Goal: Task Accomplishment & Management: Use online tool/utility

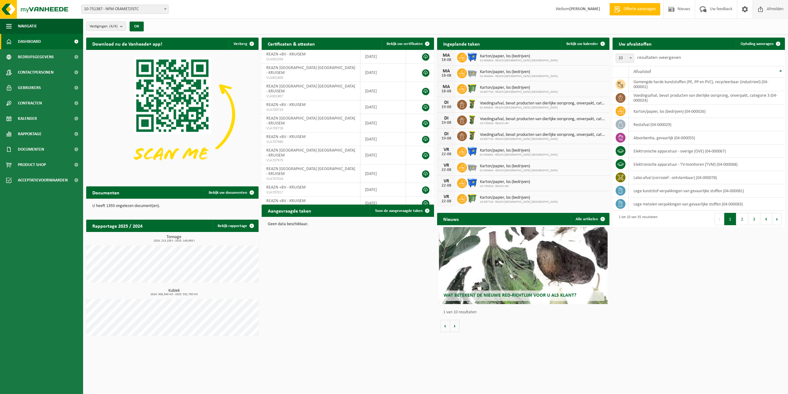
click at [772, 8] on span "Afmelden" at bounding box center [775, 9] width 20 height 18
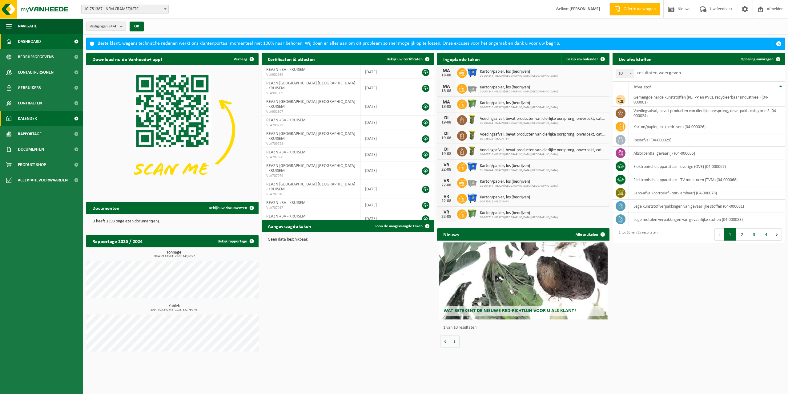
click at [40, 118] on link "Kalender" at bounding box center [41, 118] width 83 height 15
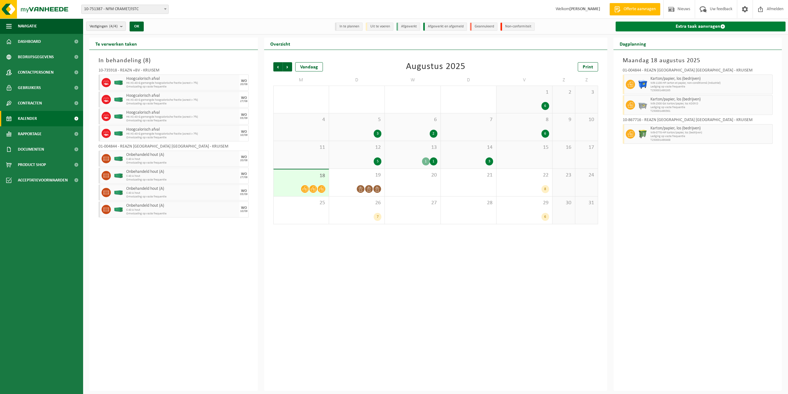
click at [683, 28] on link "Extra taak aanvragen" at bounding box center [701, 27] width 170 height 10
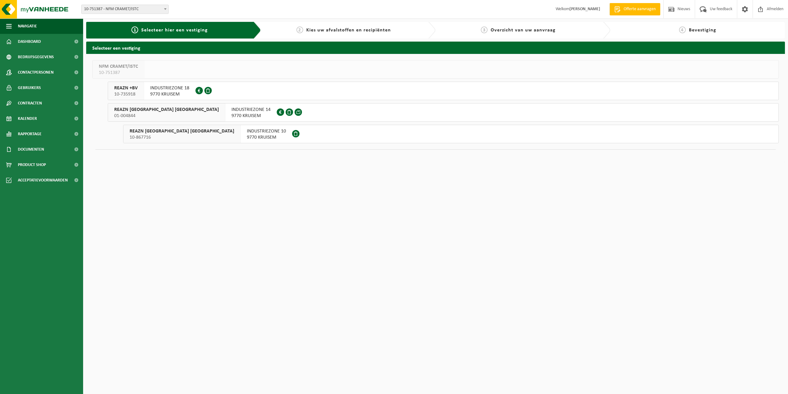
click at [131, 92] on span "10-735918" at bounding box center [125, 94] width 23 height 6
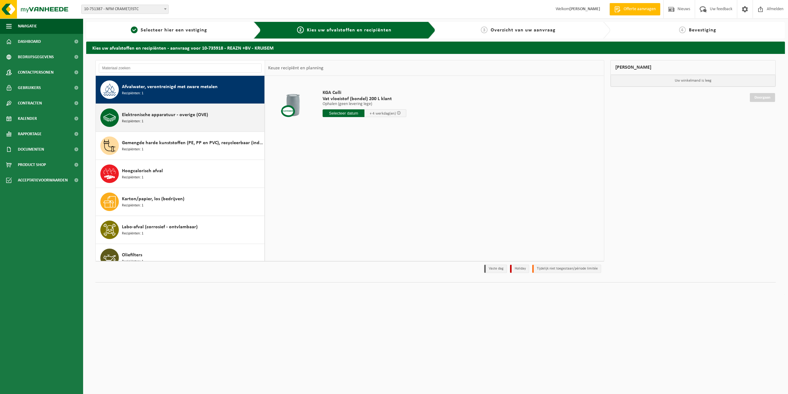
scroll to position [31, 0]
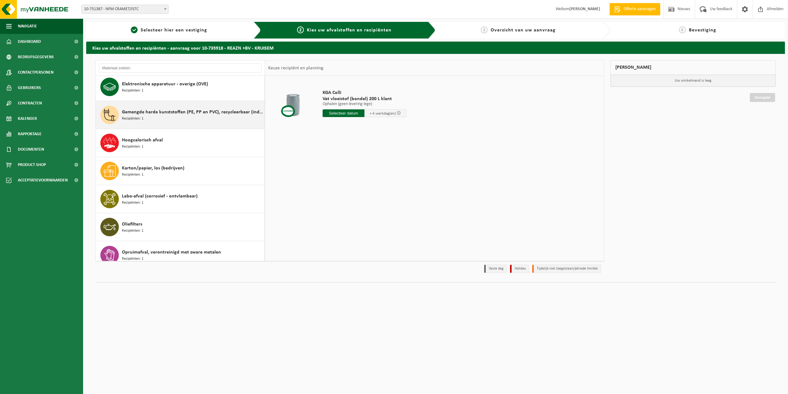
click at [196, 114] on span "Gemengde harde kunststoffen (PE, PP en PVC), recycleerbaar (industrieel)" at bounding box center [192, 111] width 141 height 7
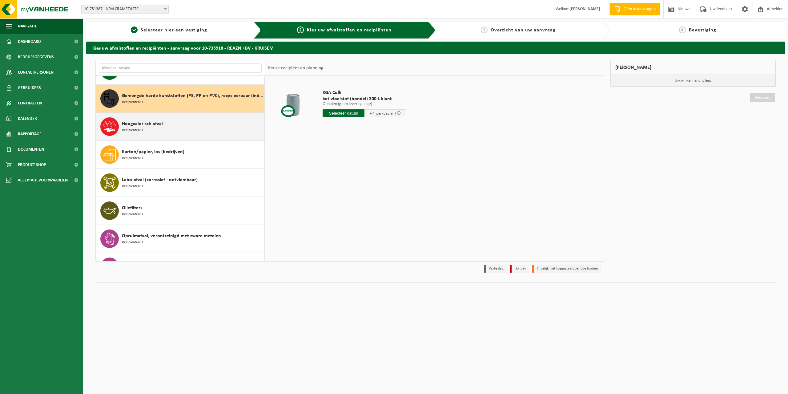
scroll to position [56, 0]
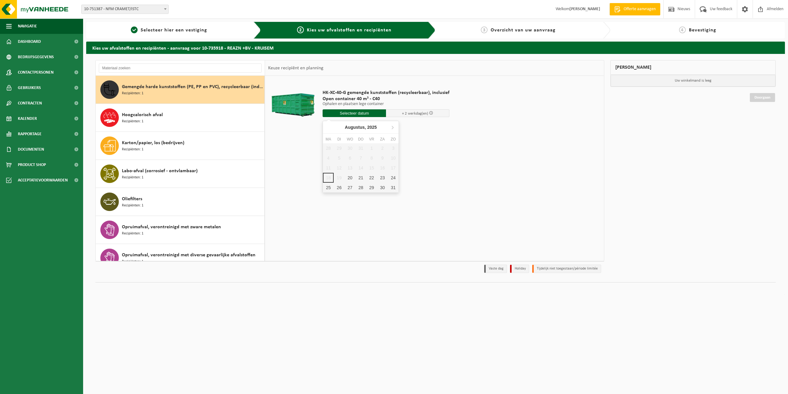
click at [347, 114] on input "text" at bounding box center [354, 113] width 63 height 8
click at [348, 177] on div "20" at bounding box center [349, 178] width 11 height 10
type input "Van 2025-08-20"
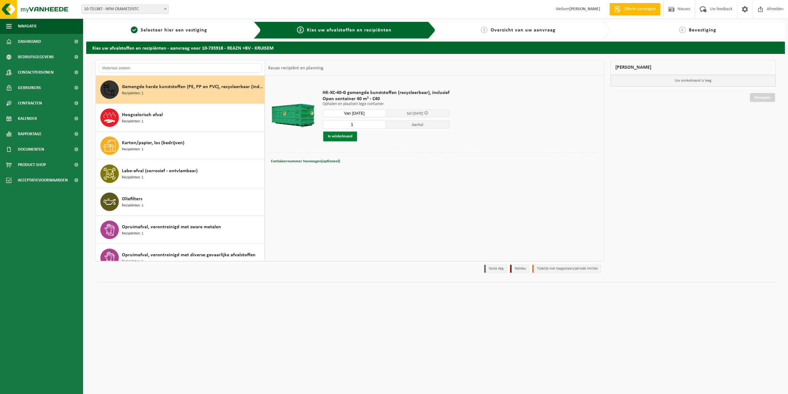
click at [339, 136] on button "In winkelmand" at bounding box center [340, 136] width 34 height 10
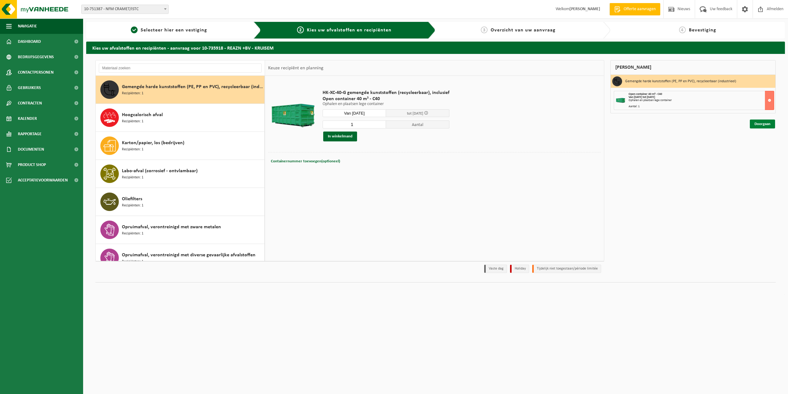
click at [764, 126] on link "Doorgaan" at bounding box center [762, 123] width 25 height 9
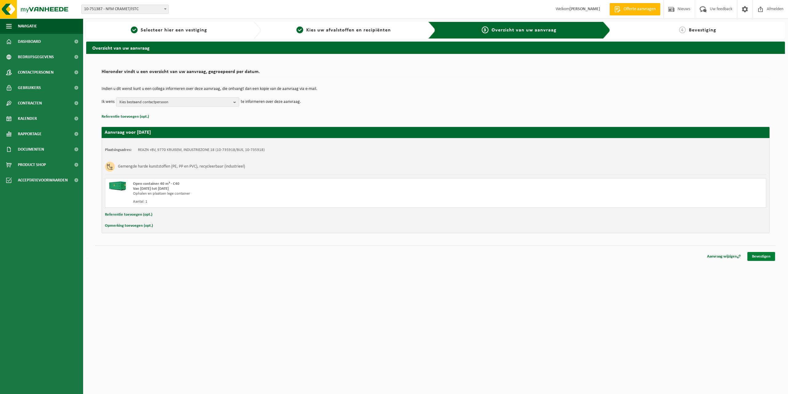
click at [770, 259] on link "Bevestigen" at bounding box center [761, 256] width 28 height 9
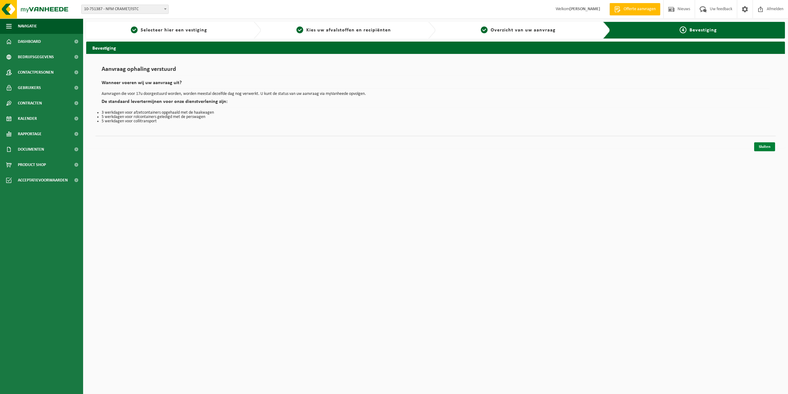
click at [764, 146] on link "Sluiten" at bounding box center [764, 146] width 21 height 9
